Goal: Task Accomplishment & Management: Manage account settings

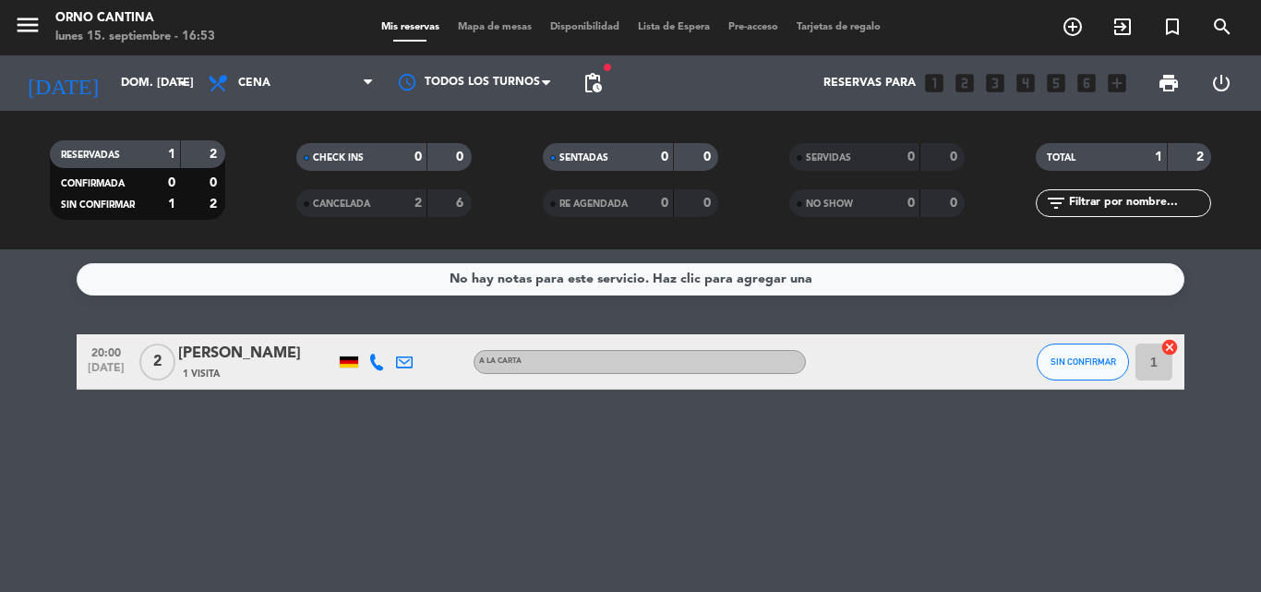
click at [99, 65] on div "[DATE] dom. [DATE] arrow_drop_down" at bounding box center [106, 83] width 185 height 41
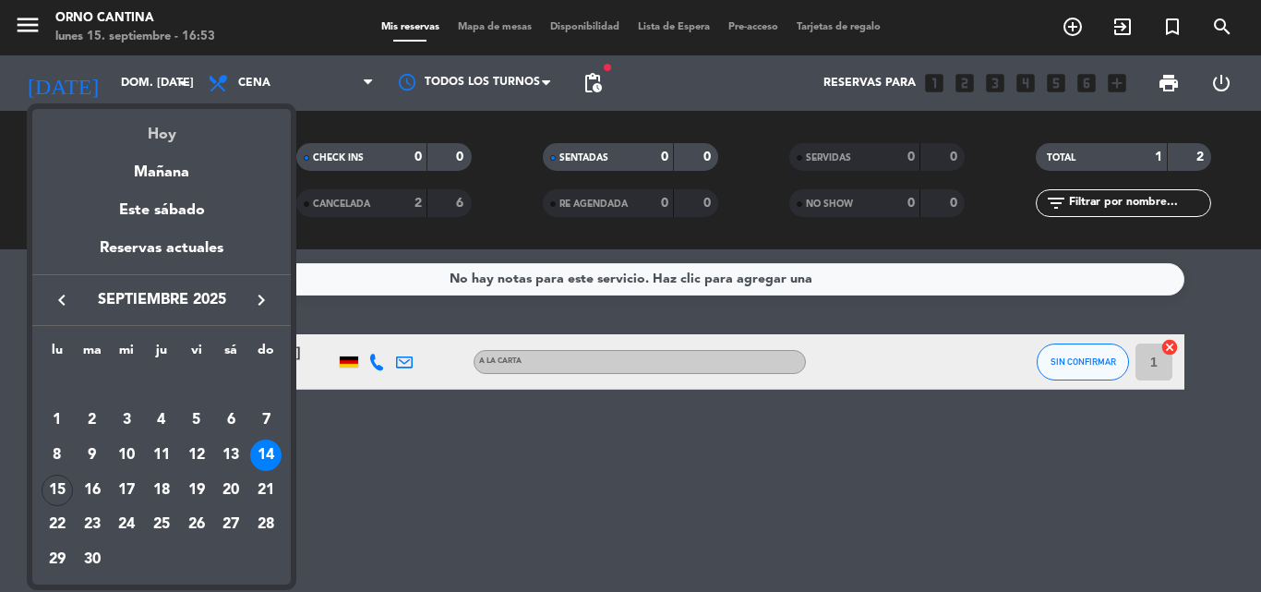
click at [159, 132] on div "Hoy" at bounding box center [161, 128] width 259 height 38
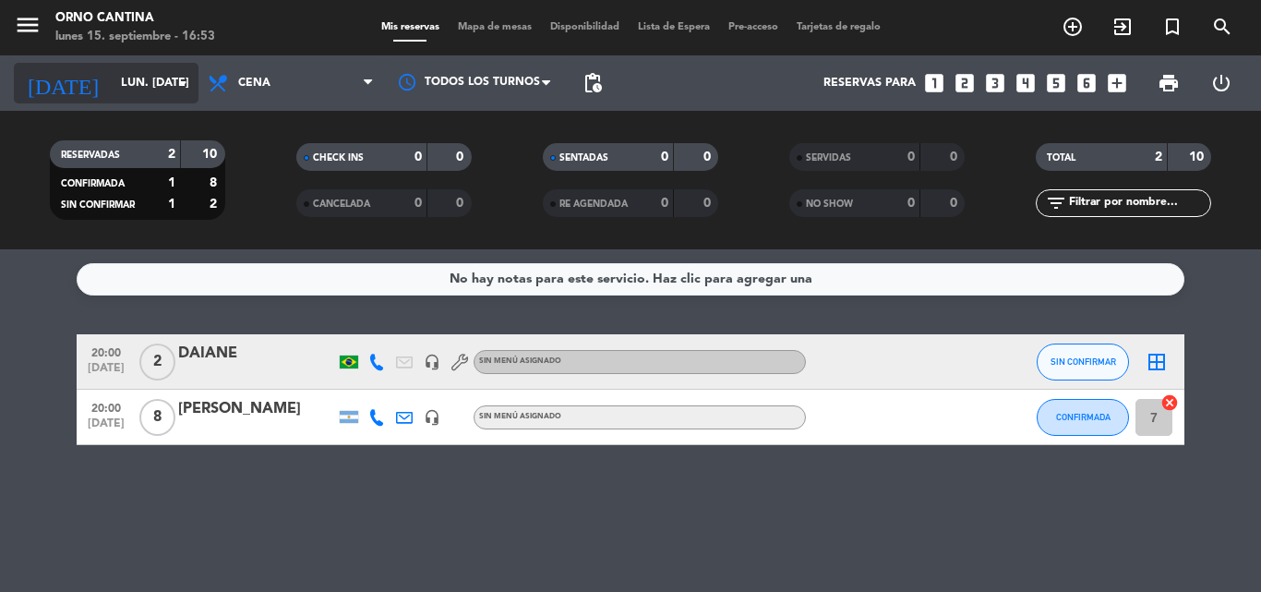
click at [171, 78] on input "lun. [DATE]" at bounding box center [190, 82] width 156 height 31
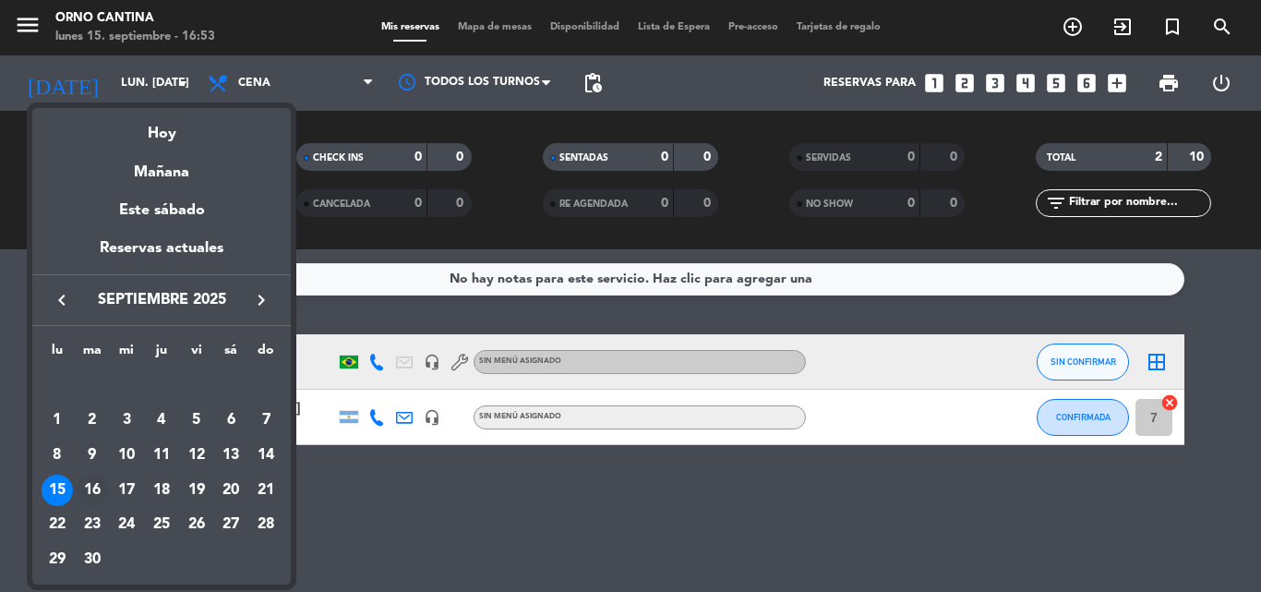
click at [93, 489] on div "16" at bounding box center [92, 490] width 31 height 31
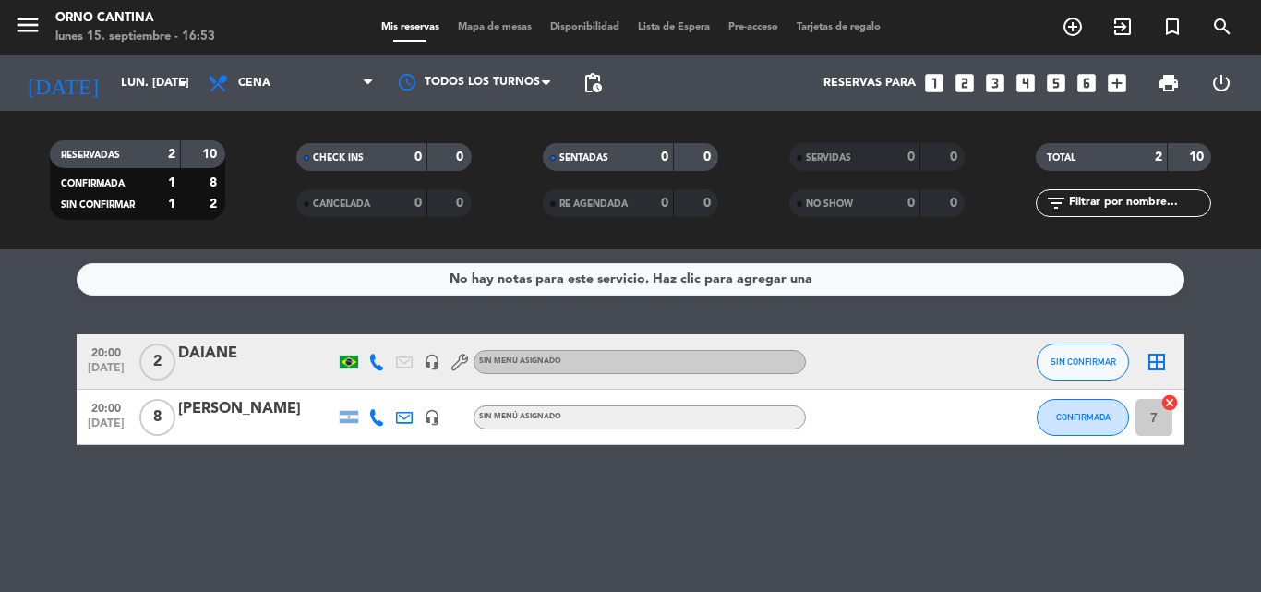
type input "[DATE] sep."
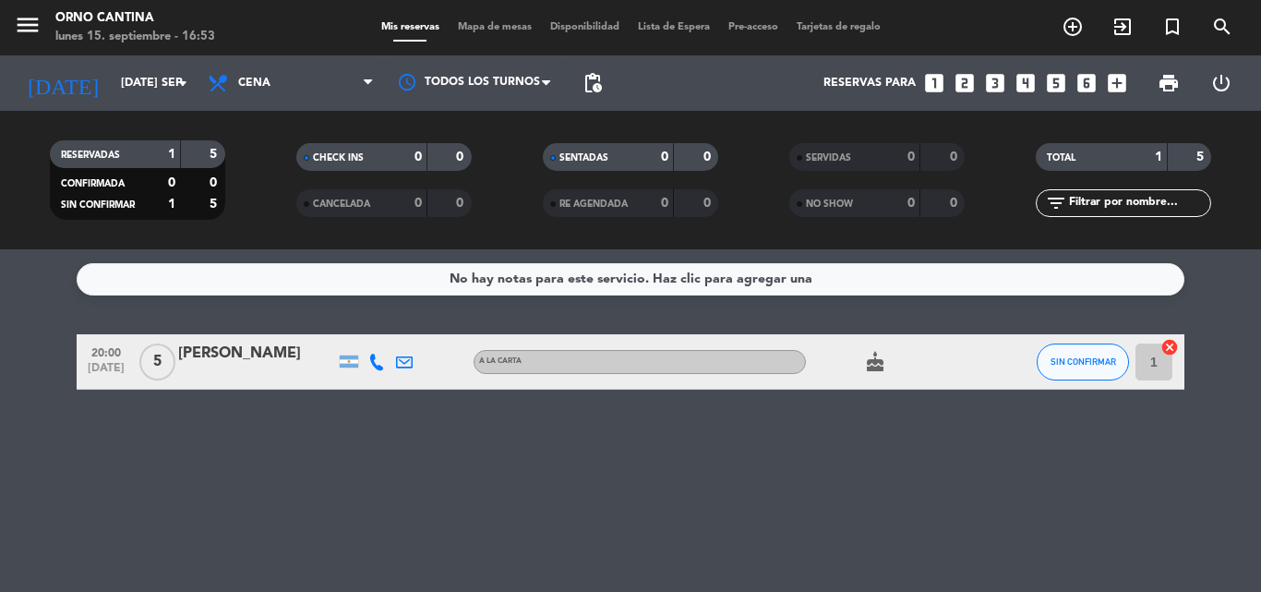
click at [257, 366] on div "[PERSON_NAME]" at bounding box center [256, 354] width 157 height 24
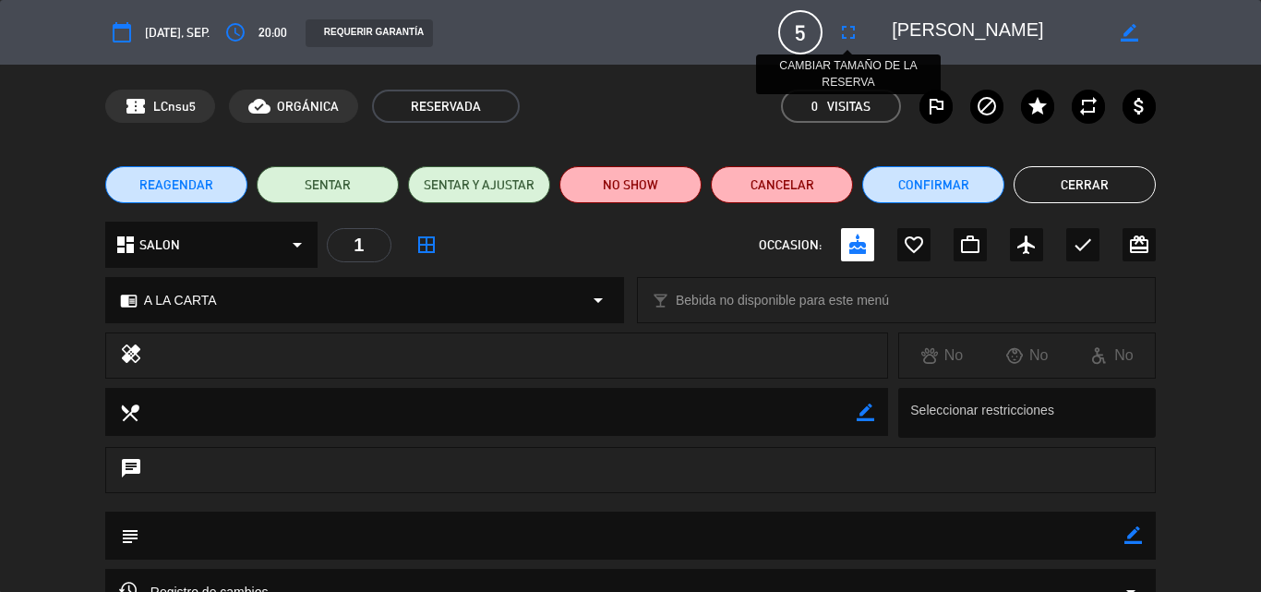
click at [848, 31] on icon "fullscreen" at bounding box center [849, 32] width 22 height 22
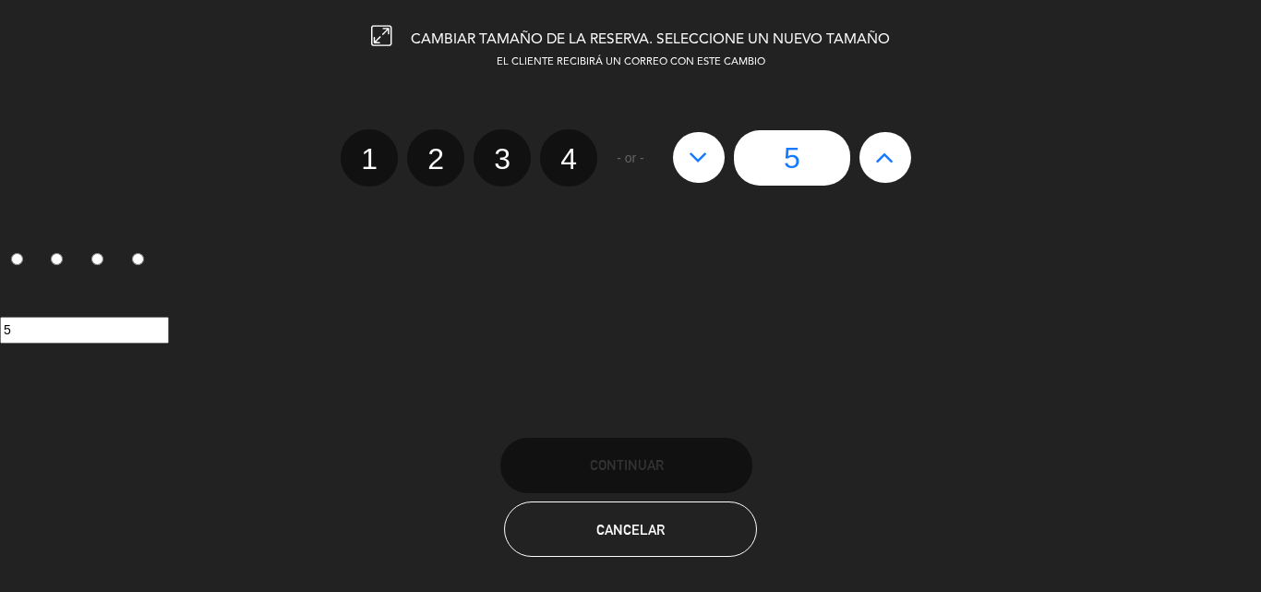
click at [893, 161] on icon at bounding box center [884, 157] width 19 height 30
type input "6"
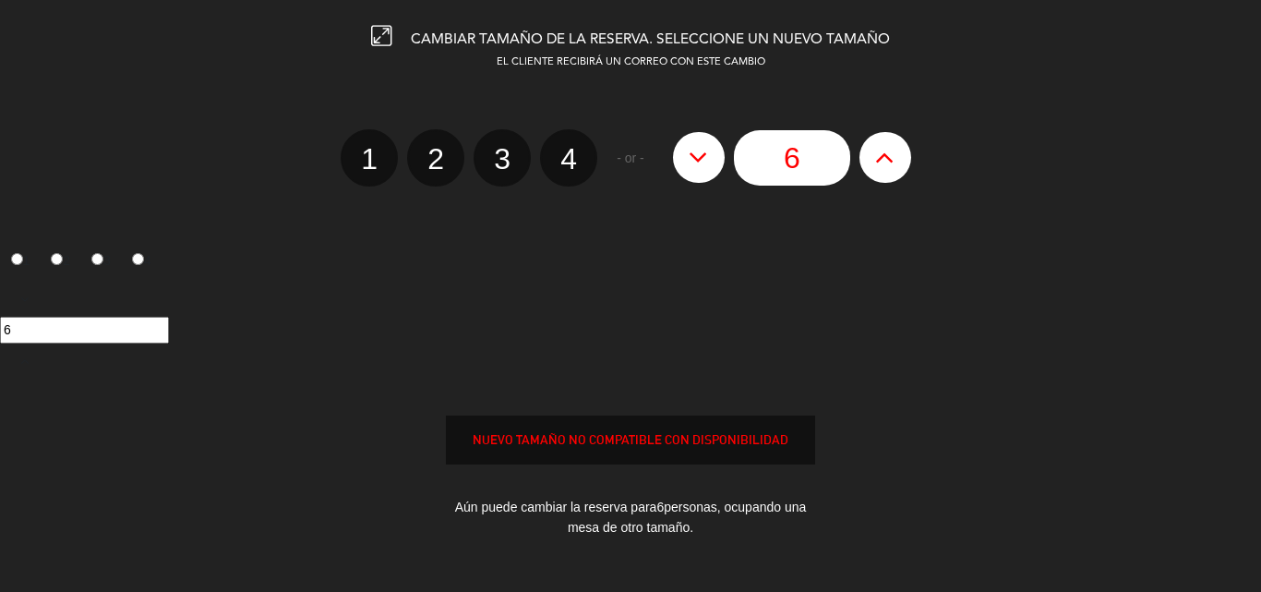
click at [893, 161] on icon at bounding box center [884, 157] width 19 height 30
type input "7"
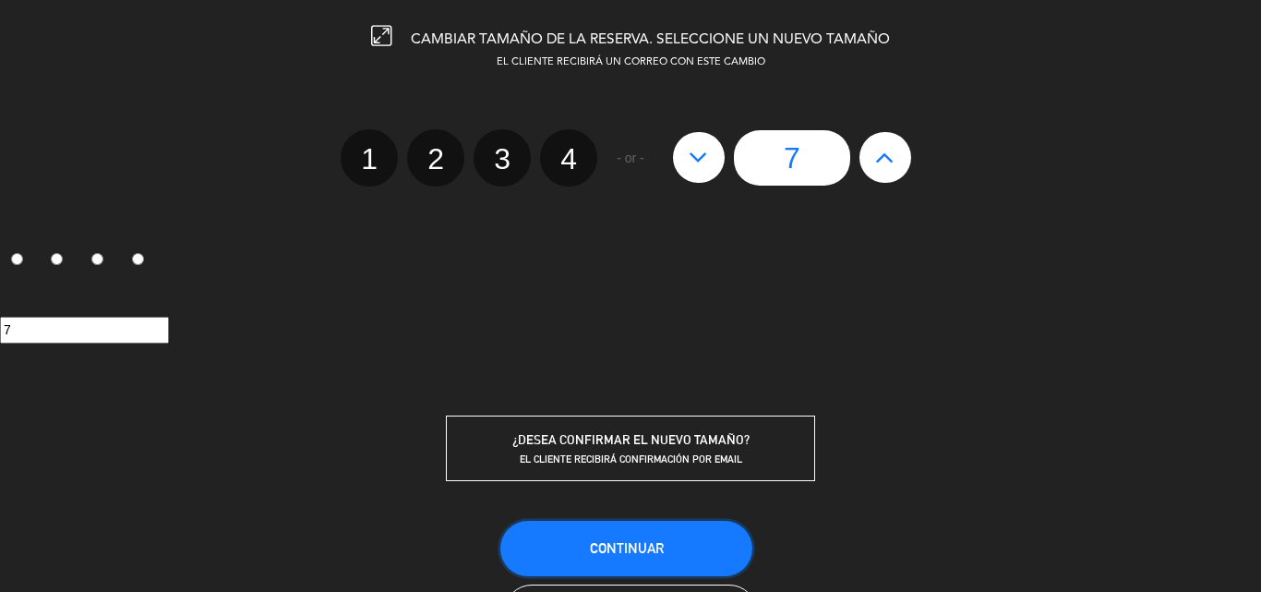
click at [626, 555] on span "Continuar" at bounding box center [627, 548] width 74 height 16
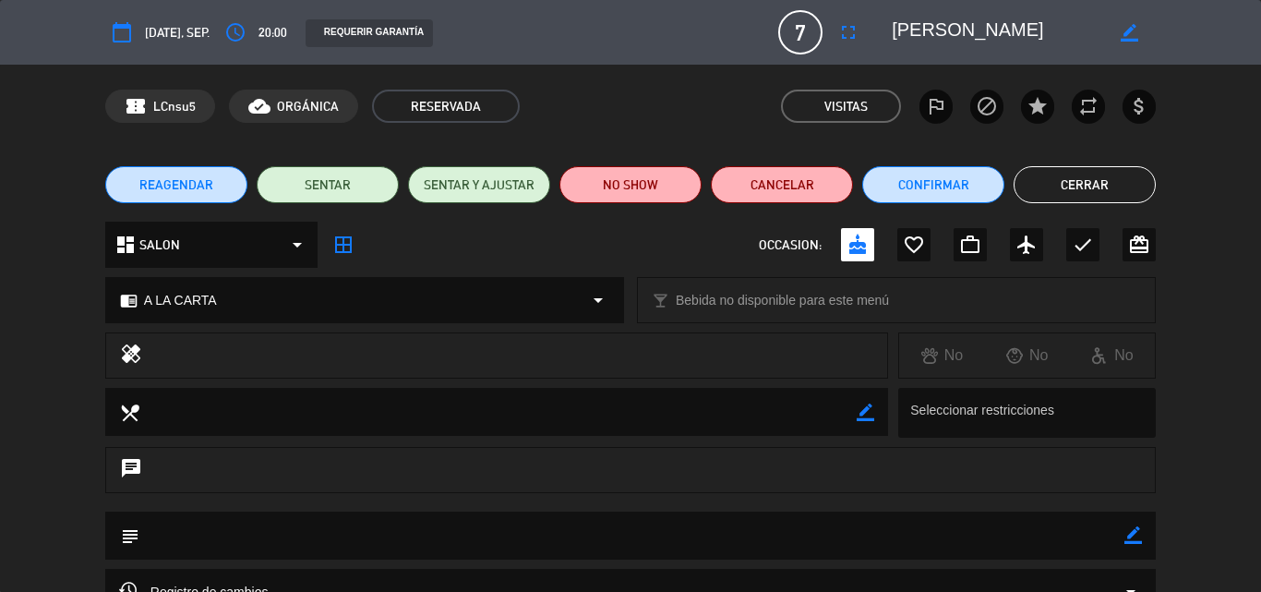
click at [1072, 176] on button "Cerrar" at bounding box center [1085, 184] width 142 height 37
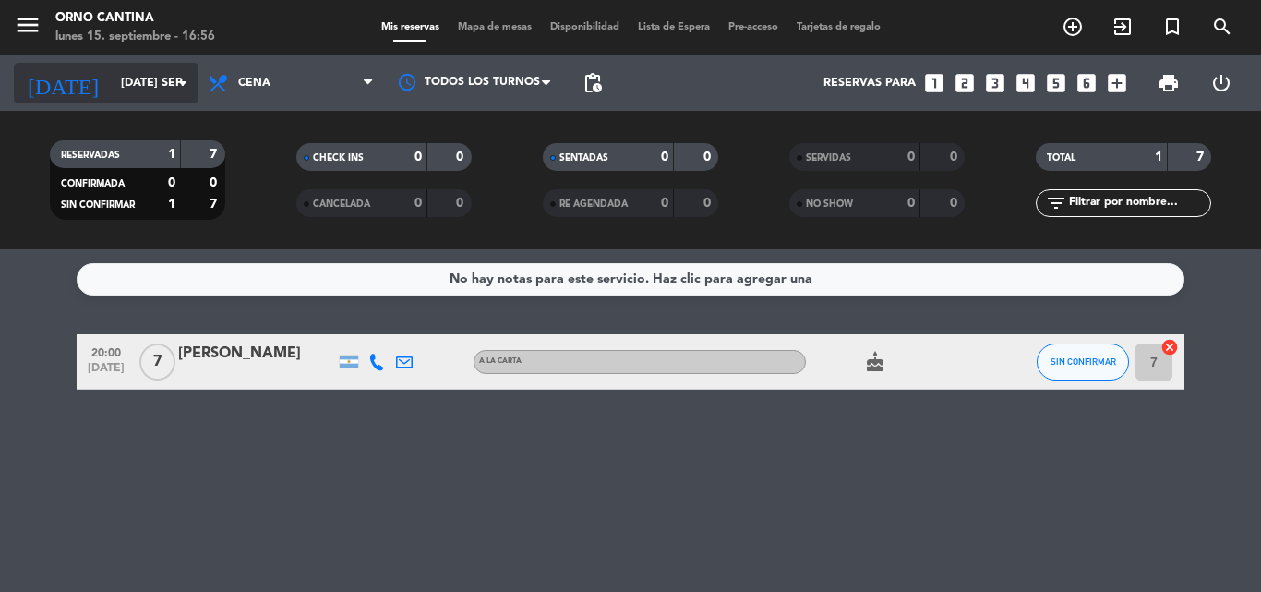
click at [112, 76] on input "[DATE] sep." at bounding box center [190, 82] width 156 height 31
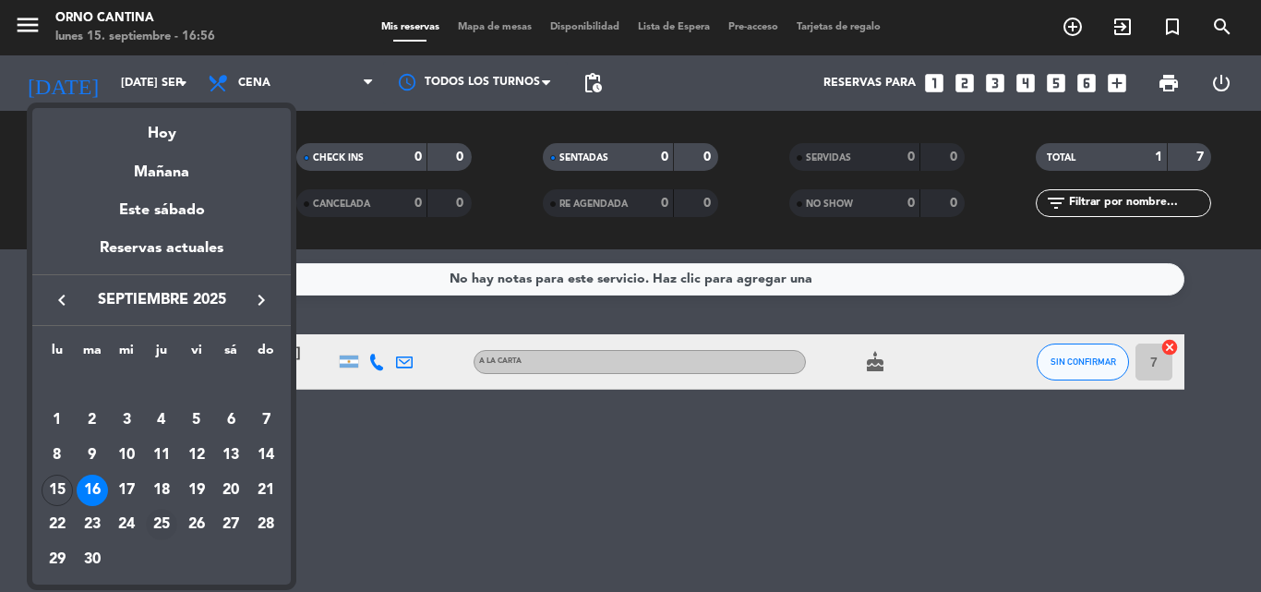
click at [159, 519] on div "25" at bounding box center [161, 524] width 31 height 31
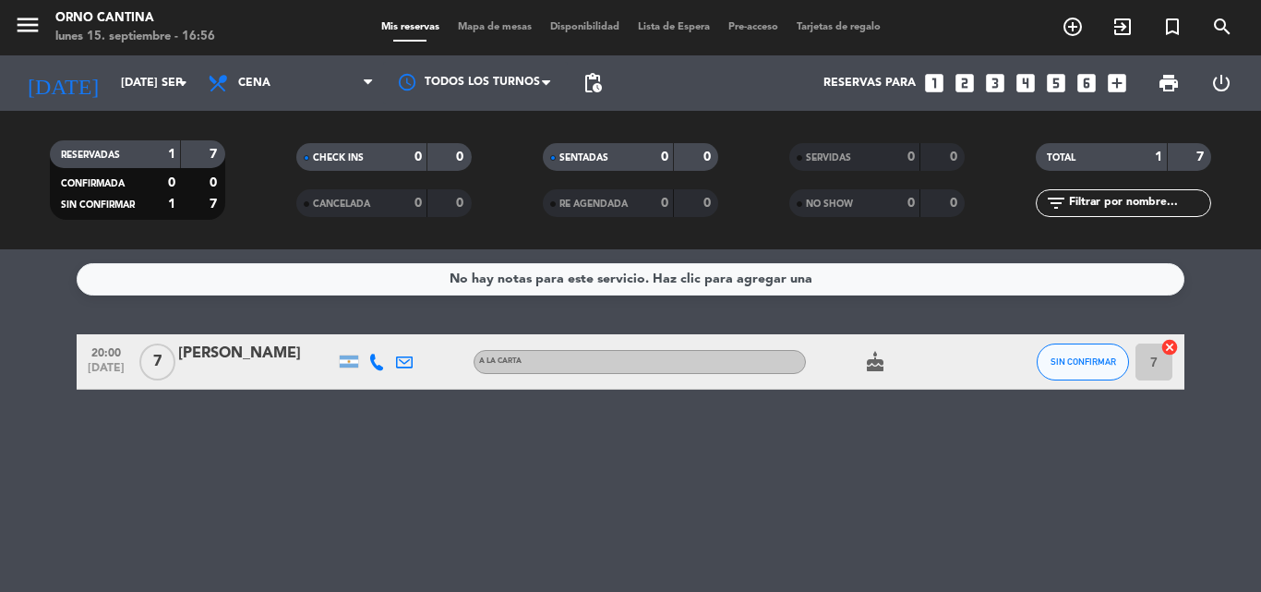
type input "[DEMOGRAPHIC_DATA] [DATE]"
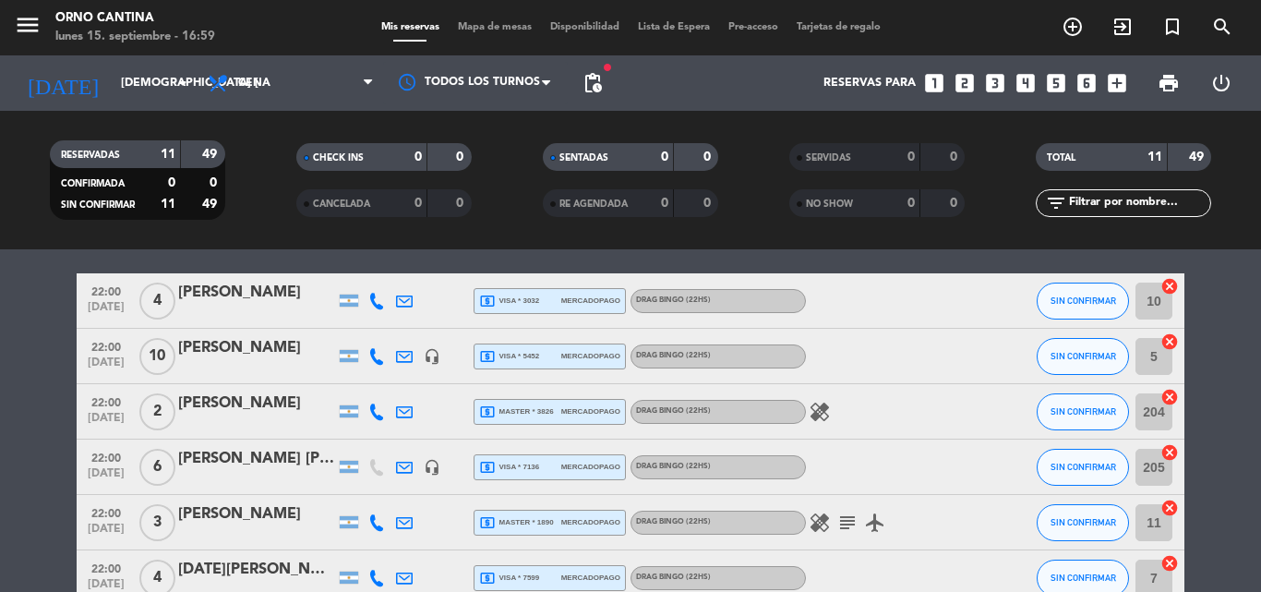
scroll to position [101, 0]
